Goal: Task Accomplishment & Management: Complete application form

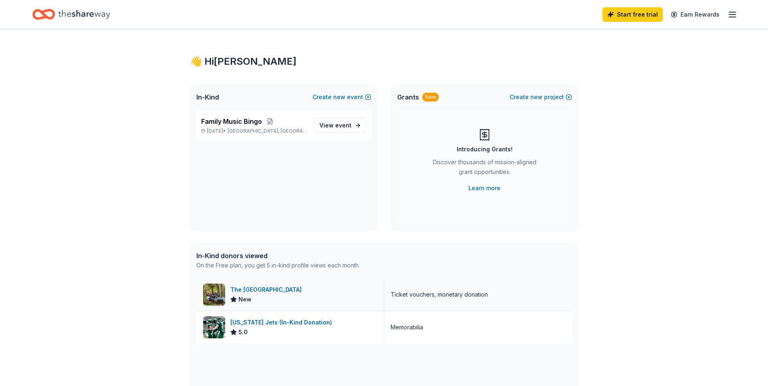
click at [261, 294] on div "The [GEOGRAPHIC_DATA]" at bounding box center [267, 290] width 74 height 10
drag, startPoint x: 254, startPoint y: 268, endPoint x: 261, endPoint y: 268, distance: 6.9
click at [261, 268] on div "On the Free plan, you get 5 in-kind profile views each month." at bounding box center [278, 266] width 164 height 10
drag, startPoint x: 261, startPoint y: 268, endPoint x: 276, endPoint y: 267, distance: 15.8
click at [276, 267] on div "On the Free plan, you get 5 in-kind profile views each month." at bounding box center [278, 266] width 164 height 10
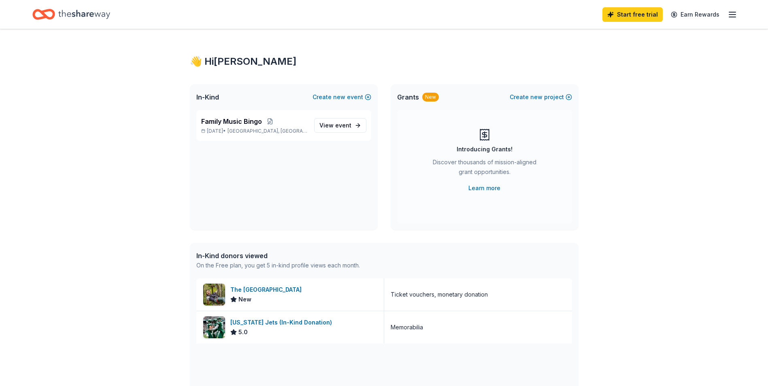
click at [303, 266] on div "On the Free plan, you get 5 in-kind profile views each month." at bounding box center [278, 266] width 164 height 10
click at [211, 98] on span "In-Kind" at bounding box center [207, 97] width 23 height 10
click at [334, 127] on span "View event" at bounding box center [335, 126] width 32 height 10
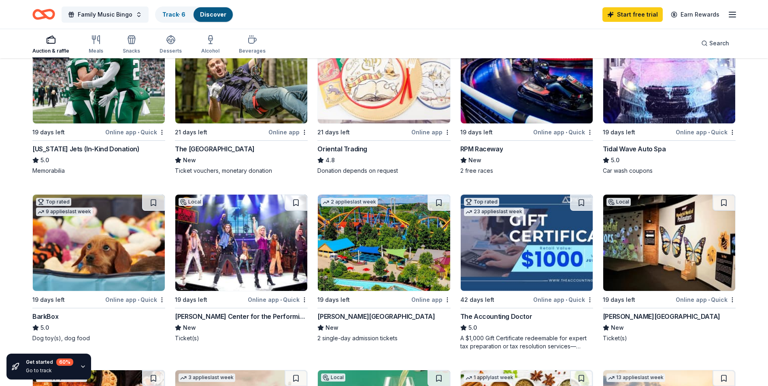
scroll to position [40, 0]
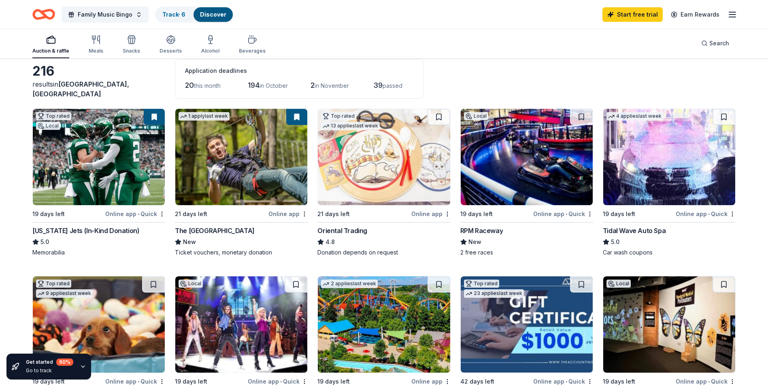
click at [533, 177] on img at bounding box center [527, 157] width 132 height 96
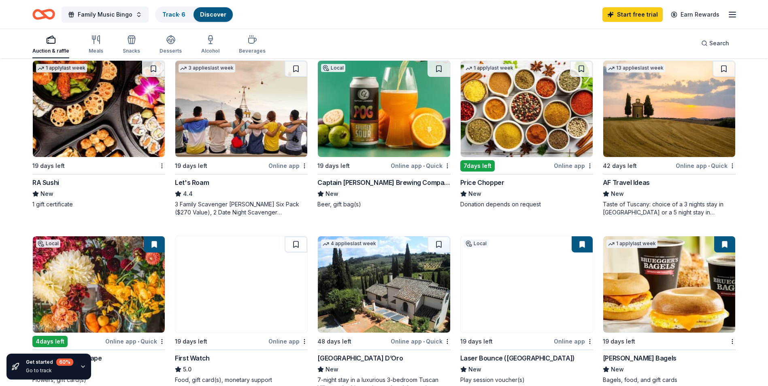
scroll to position [445, 0]
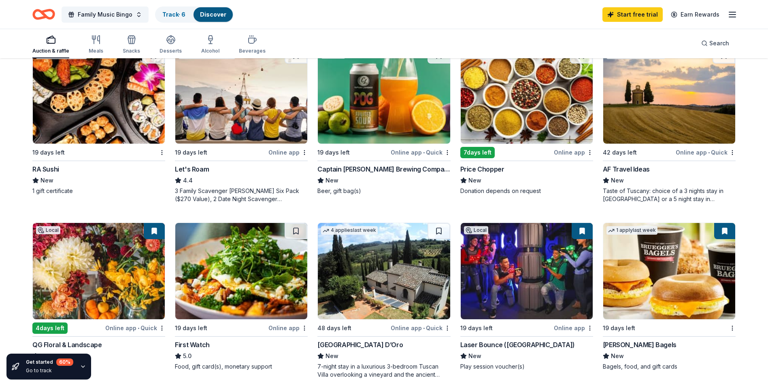
click at [546, 248] on img at bounding box center [527, 271] width 132 height 96
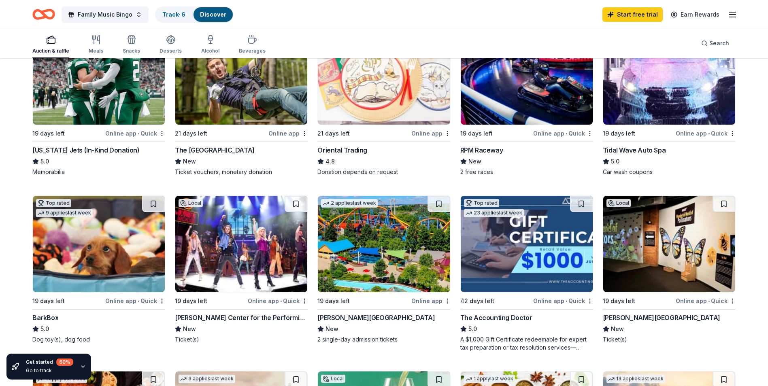
scroll to position [121, 0]
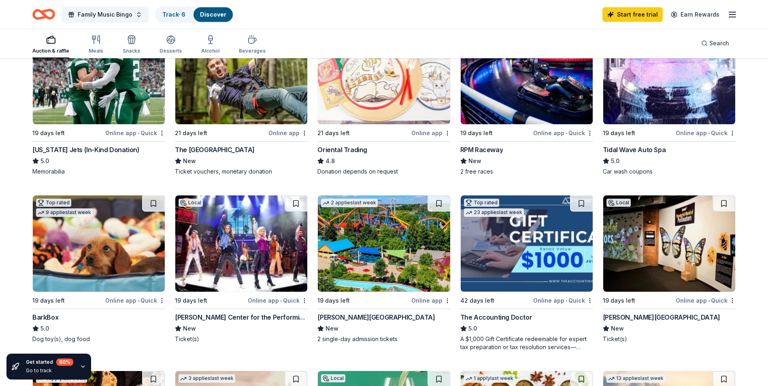
click at [95, 251] on img at bounding box center [99, 243] width 132 height 96
click at [242, 265] on img at bounding box center [241, 243] width 132 height 96
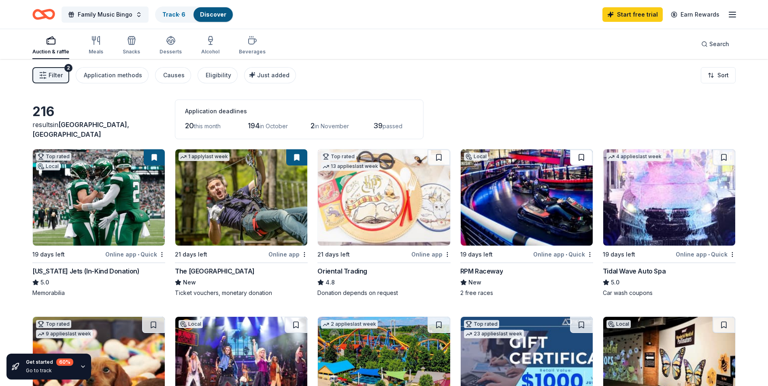
click at [582, 159] on button at bounding box center [581, 157] width 23 height 16
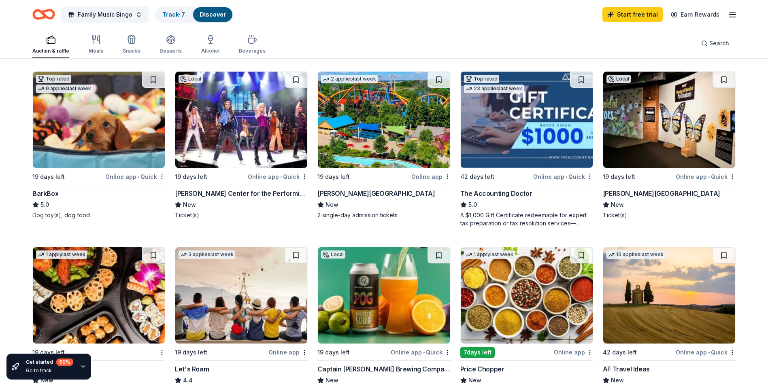
scroll to position [243, 0]
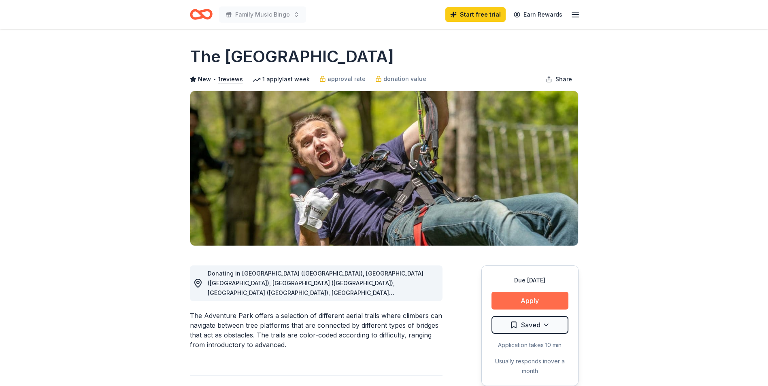
click at [542, 307] on button "Apply" at bounding box center [529, 301] width 77 height 18
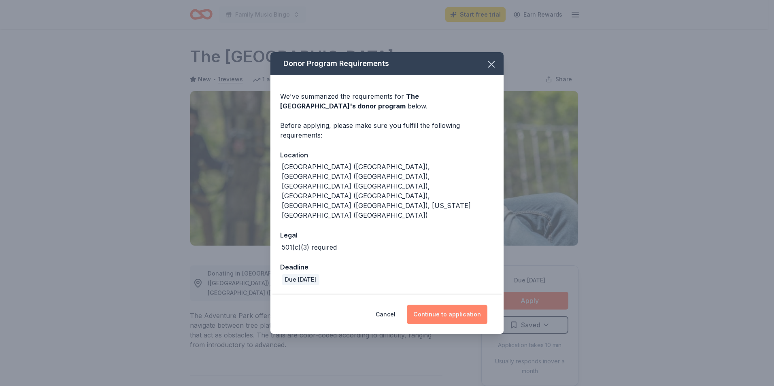
click at [457, 305] on button "Continue to application" at bounding box center [447, 314] width 81 height 19
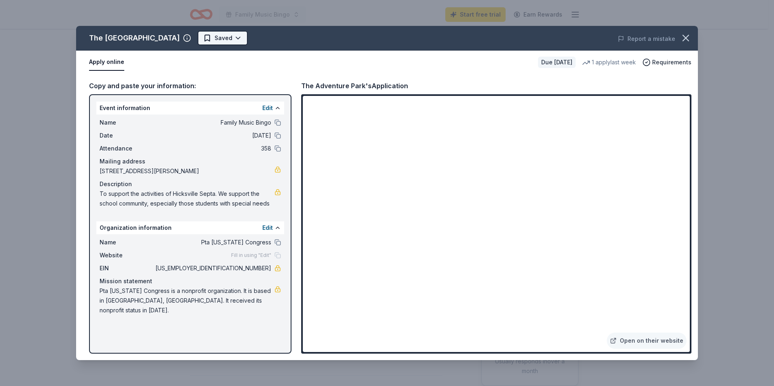
click at [201, 37] on html "Family Music Bingo Start free trial Earn Rewards Due in 21 days Share The Adven…" at bounding box center [387, 193] width 774 height 386
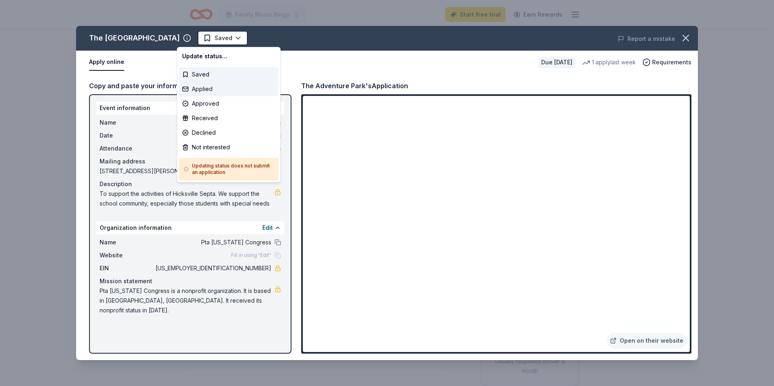
click at [202, 88] on div "Applied" at bounding box center [229, 89] width 100 height 15
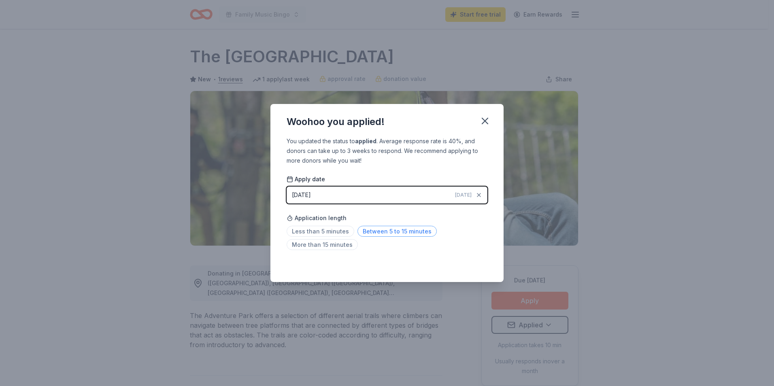
click at [357, 227] on span "Between 5 to 15 minutes" at bounding box center [396, 231] width 79 height 11
click at [485, 124] on icon "button" at bounding box center [484, 120] width 11 height 11
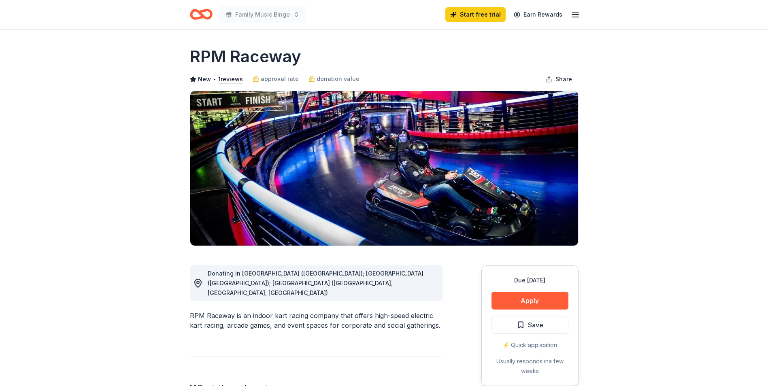
scroll to position [40, 0]
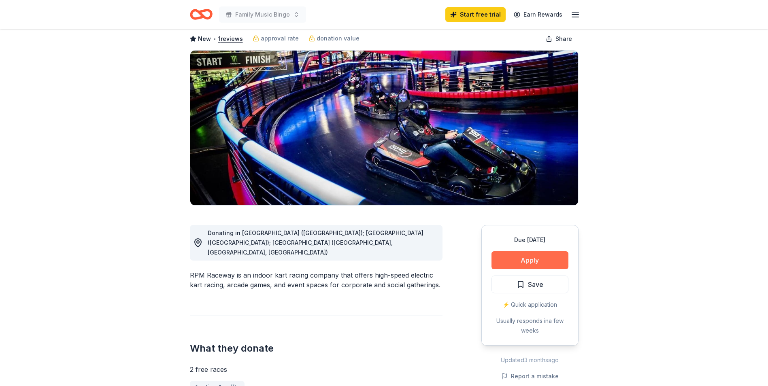
click at [529, 265] on button "Apply" at bounding box center [529, 260] width 77 height 18
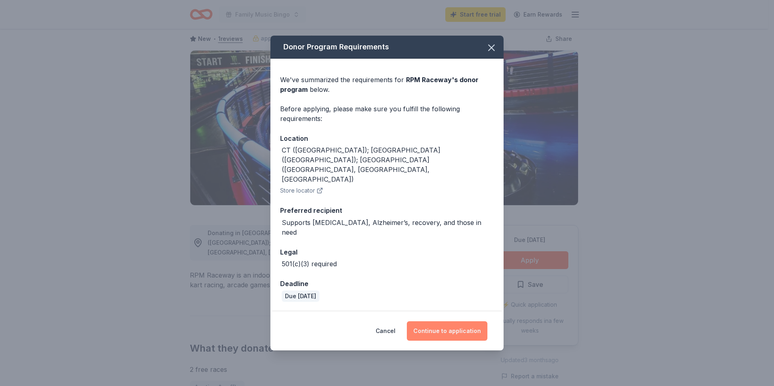
click at [442, 321] on button "Continue to application" at bounding box center [447, 330] width 81 height 19
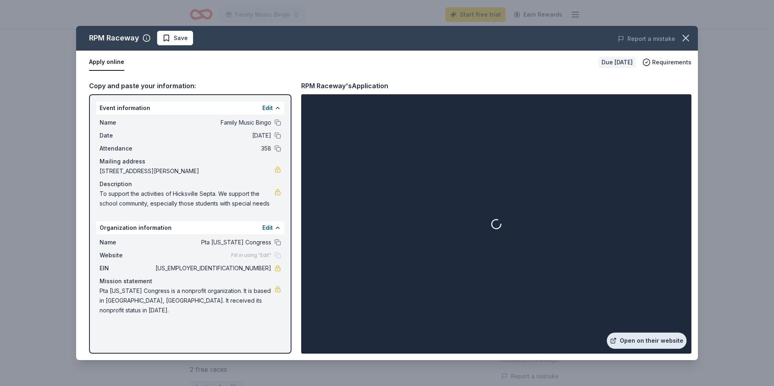
click at [644, 341] on link "Open on their website" at bounding box center [647, 341] width 80 height 16
click at [241, 268] on span "13-3552097" at bounding box center [212, 268] width 117 height 10
click at [240, 269] on span "13-3552097" at bounding box center [212, 268] width 117 height 10
click at [684, 36] on icon "button" at bounding box center [686, 38] width 6 height 6
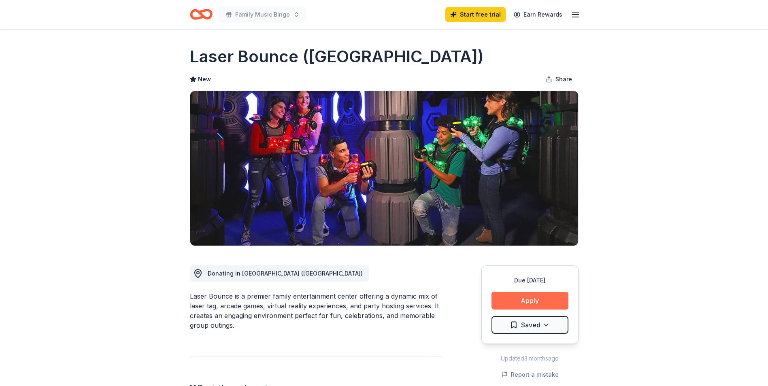
click at [522, 295] on button "Apply" at bounding box center [529, 301] width 77 height 18
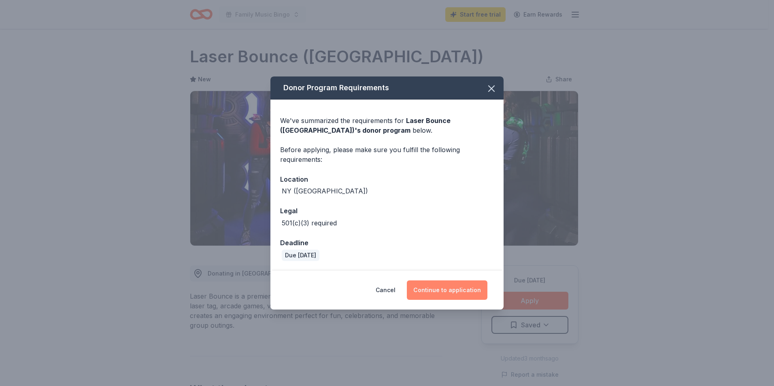
click at [449, 290] on button "Continue to application" at bounding box center [447, 289] width 81 height 19
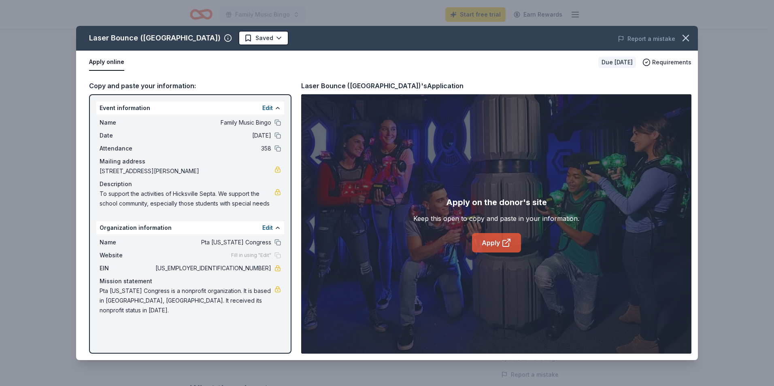
click at [483, 241] on link "Apply" at bounding box center [496, 242] width 49 height 19
click at [242, 41] on html "Family Music Bingo Start free trial Earn Rewards Due in 19 days Share Laser Bou…" at bounding box center [387, 193] width 774 height 386
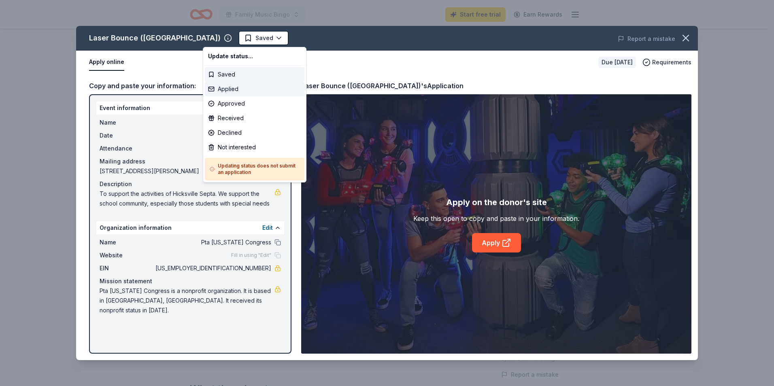
click at [230, 88] on div "Applied" at bounding box center [255, 89] width 100 height 15
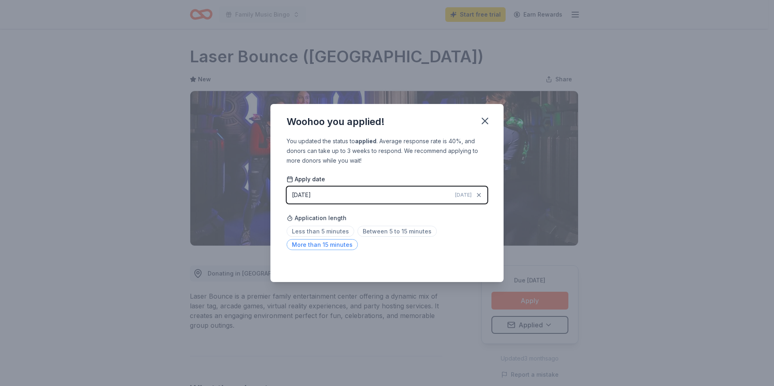
click at [314, 243] on span "More than 15 minutes" at bounding box center [322, 244] width 71 height 11
click at [489, 119] on icon "button" at bounding box center [484, 120] width 11 height 11
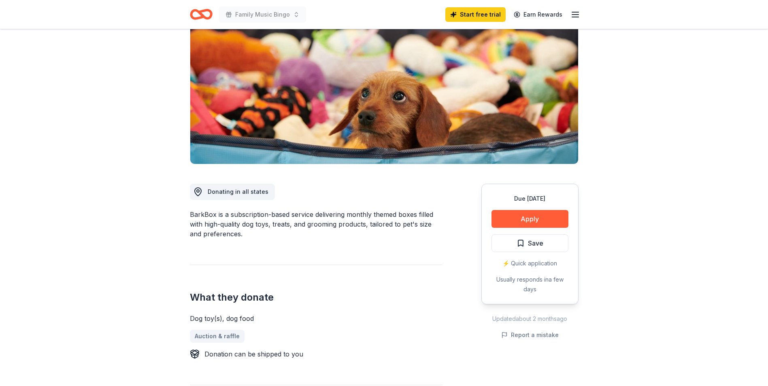
scroll to position [81, 0]
